Goal: Information Seeking & Learning: Understand process/instructions

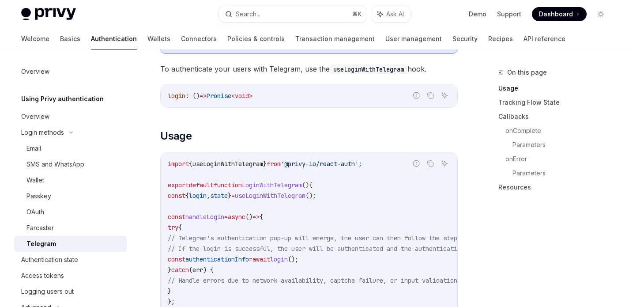
scroll to position [280, 0]
click at [262, 171] on code "import { useLoginWithTelegram } from '@privy-io/react-auth' ; export default fu…" at bounding box center [399, 249] width 463 height 180
drag, startPoint x: 302, startPoint y: 163, endPoint x: 362, endPoint y: 164, distance: 60.1
click at [359, 164] on span "'@privy-io/react-auth'" at bounding box center [320, 164] width 78 height 8
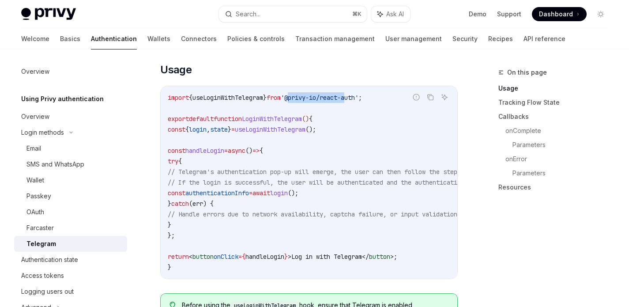
scroll to position [360, 0]
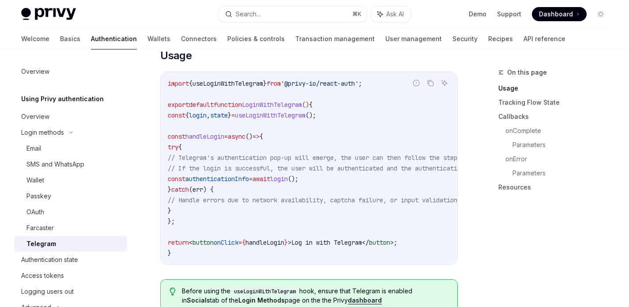
click at [319, 98] on code "import { useLoginWithTelegram } from '@privy-io/react-auth' ; export default fu…" at bounding box center [399, 168] width 463 height 180
drag, startPoint x: 303, startPoint y: 84, endPoint x: 375, endPoint y: 82, distance: 72.9
click at [359, 82] on span "'@privy-io/react-auth'" at bounding box center [320, 84] width 78 height 8
copy span "@privy-io/react-auth"
click at [269, 115] on span "useLoginWithTelegram" at bounding box center [270, 115] width 71 height 8
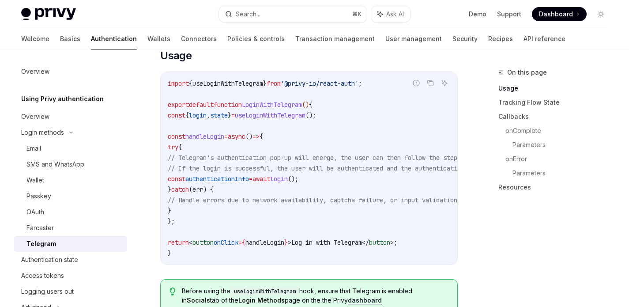
click at [269, 115] on span "useLoginWithTelegram" at bounding box center [270, 115] width 71 height 8
copy span "useLoginWithTelegram"
click at [360, 128] on code "import { useLoginWithTelegram } from '@privy-io/react-auth' ; export default fu…" at bounding box center [399, 168] width 463 height 180
click at [306, 116] on span "useLoginWithTelegram" at bounding box center [270, 115] width 71 height 8
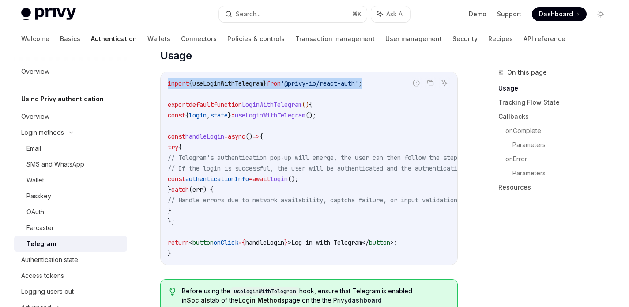
drag, startPoint x: 386, startPoint y: 85, endPoint x: 163, endPoint y: 82, distance: 222.7
click at [163, 82] on div "import { useLoginWithTelegram } from '@privy-io/react-auth' ; export default fu…" at bounding box center [309, 168] width 297 height 193
copy span "import { useLoginWithTelegram } from '@privy-io/react-auth' ;"
click at [391, 139] on code "import { useLoginWithTelegram } from '@privy-io/react-auth' ; export default fu…" at bounding box center [399, 168] width 463 height 180
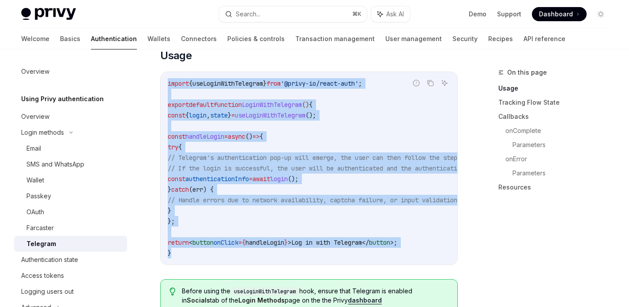
drag, startPoint x: 167, startPoint y: 84, endPoint x: 215, endPoint y: 251, distance: 174.1
click at [215, 251] on div "import { useLoginWithTelegram } from '@privy-io/react-auth' ; export default fu…" at bounding box center [309, 168] width 297 height 193
copy code "import { useLoginWithTelegram } from '@privy-io/react-auth' ; export default fu…"
click at [386, 82] on code "import { useLoginWithTelegram } from '@privy-io/react-auth' ; export default fu…" at bounding box center [399, 168] width 463 height 180
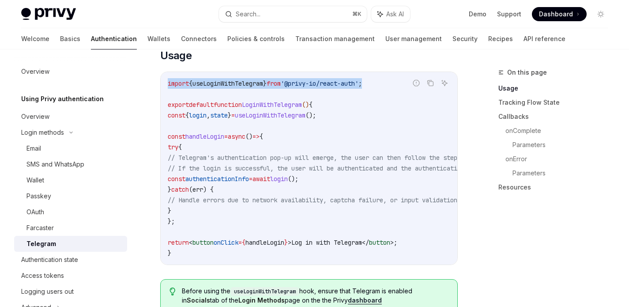
drag, startPoint x: 393, startPoint y: 81, endPoint x: 166, endPoint y: 80, distance: 227.5
click at [166, 80] on div "import { useLoginWithTelegram } from '@privy-io/react-auth' ; export default fu…" at bounding box center [309, 168] width 297 height 193
copy span "import { useLoginWithTelegram } from '@privy-io/react-auth' ;"
click at [252, 121] on code "import { useLoginWithTelegram } from '@privy-io/react-auth' ; export default fu…" at bounding box center [399, 168] width 463 height 180
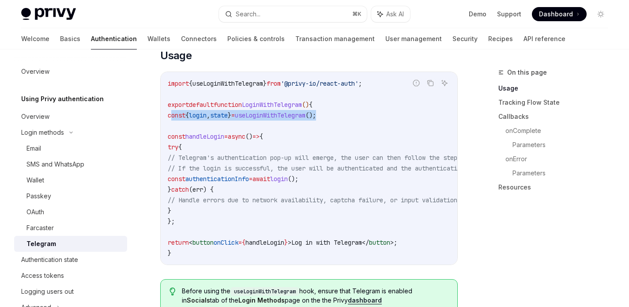
drag, startPoint x: 172, startPoint y: 115, endPoint x: 365, endPoint y: 115, distance: 193.0
click at [365, 115] on code "import { useLoginWithTelegram } from '@privy-io/react-auth' ; export default fu…" at bounding box center [399, 168] width 463 height 180
copy span "const { login , state } = useLoginWithTelegram ();"
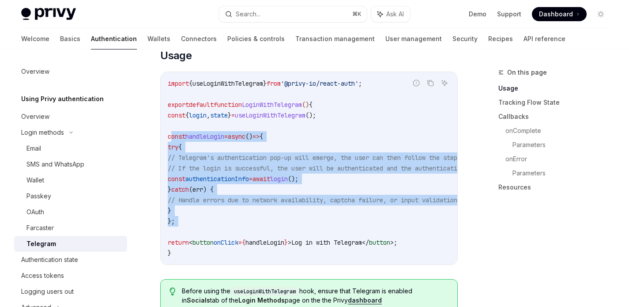
drag, startPoint x: 173, startPoint y: 135, endPoint x: 400, endPoint y: 236, distance: 248.6
click at [400, 236] on code "import { useLoginWithTelegram } from '@privy-io/react-auth' ; export default fu…" at bounding box center [399, 168] width 463 height 180
copy code "const handleLogin = async () => { try { // Telegram's authentication pop-up wil…"
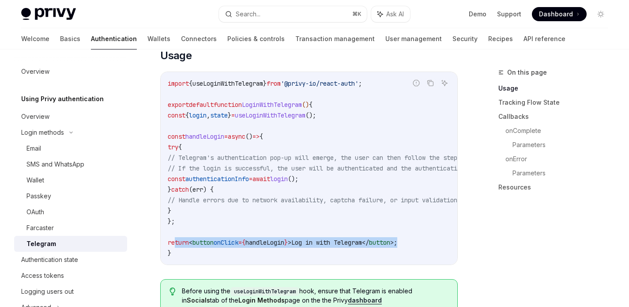
drag, startPoint x: 174, startPoint y: 242, endPoint x: 442, endPoint y: 243, distance: 267.3
click at [442, 243] on code "import { useLoginWithTelegram } from '@privy-io/react-auth' ; export default fu…" at bounding box center [399, 168] width 463 height 180
copy span "return < button onClick = { handleLogin } > Log in with Telegram </ button > ;"
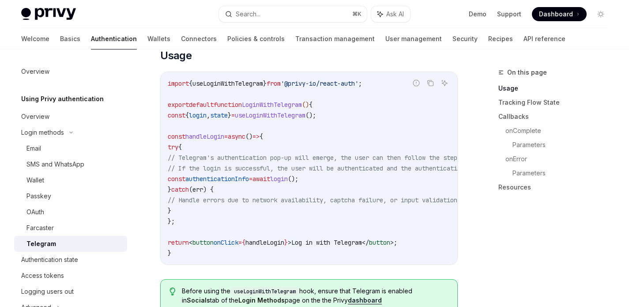
click at [249, 178] on span "authenticationInfo" at bounding box center [218, 179] width 64 height 8
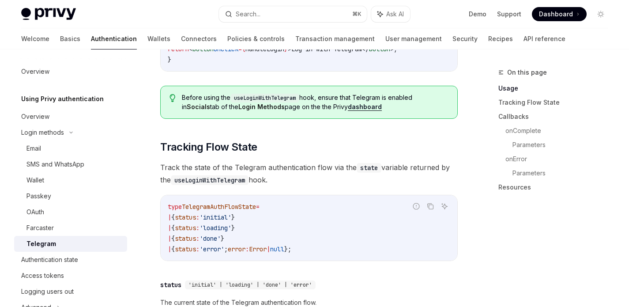
scroll to position [601, 0]
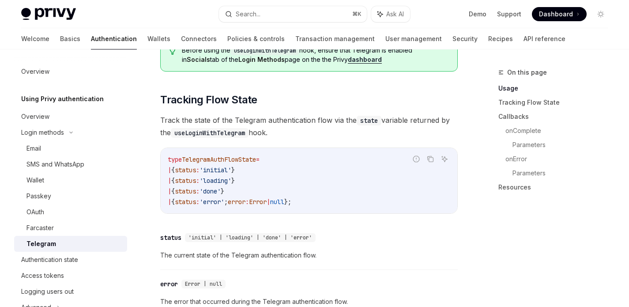
click at [236, 167] on code "type TelegramAuthFlowState = | { status : 'initial' } | { status : 'loading' } …" at bounding box center [309, 180] width 283 height 53
copy span "TelegramAuthFlowState"
click at [369, 180] on code "type TelegramAuthFlowState = | { status : 'initial' } | { status : 'loading' } …" at bounding box center [309, 180] width 283 height 53
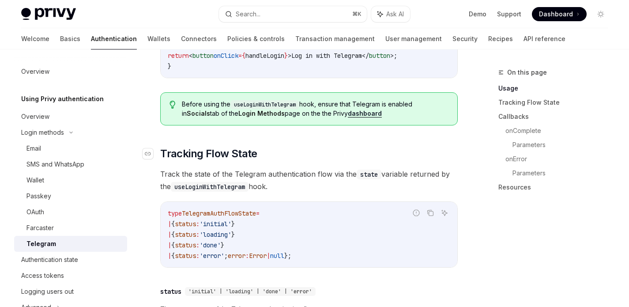
scroll to position [548, 0]
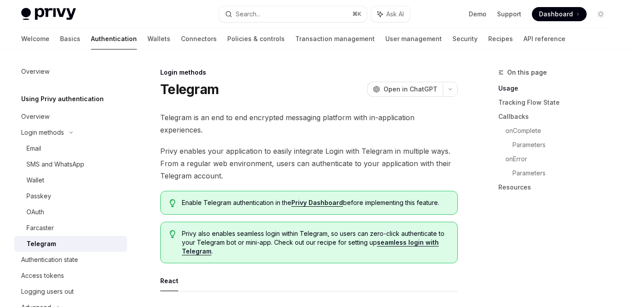
click at [194, 160] on span "Privy enables your application to easily integrate Login with Telegram in multi…" at bounding box center [309, 163] width 298 height 37
click at [189, 147] on div at bounding box center [189, 147] width 0 height 0
click at [363, 159] on span "Privy enables your application to easily integrate Login with Telegram in multi…" at bounding box center [309, 163] width 298 height 37
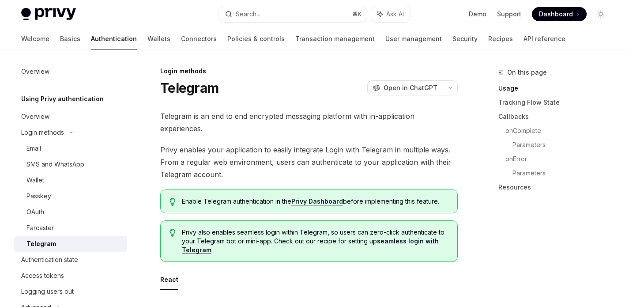
scroll to position [2, 0]
click at [519, 238] on div "On this page Usage Tracking Flow State Callbacks onComplete Parameters onError …" at bounding box center [548, 187] width 134 height 240
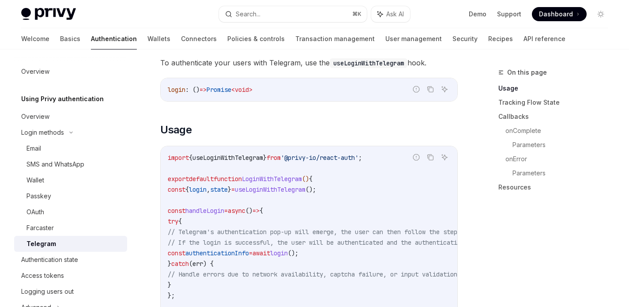
scroll to position [287, 0]
click at [345, 167] on code "import { useLoginWithTelegram } from '@privy-io/react-auth' ; export default fu…" at bounding box center [399, 242] width 463 height 180
drag, startPoint x: 302, startPoint y: 157, endPoint x: 375, endPoint y: 156, distance: 73.8
click at [359, 156] on span "'@privy-io/react-auth'" at bounding box center [320, 157] width 78 height 8
copy span "@privy-io/react-auth"
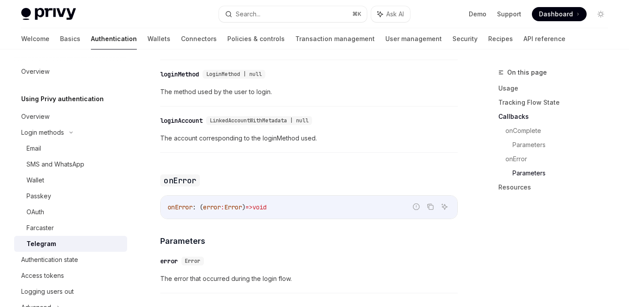
scroll to position [1483, 0]
